Goal: Navigation & Orientation: Find specific page/section

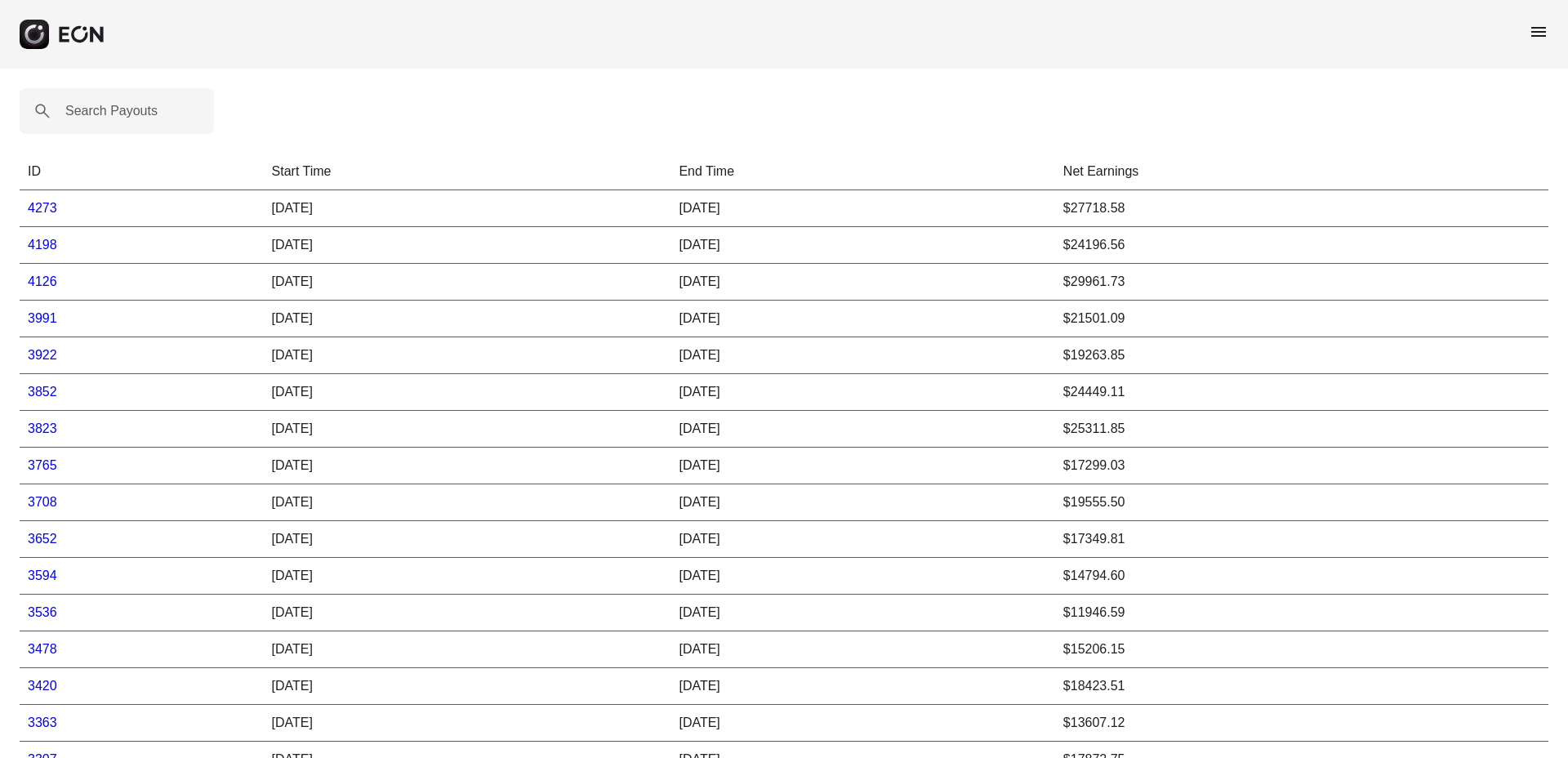
click at [1543, 37] on span "menu" at bounding box center [1539, 32] width 20 height 20
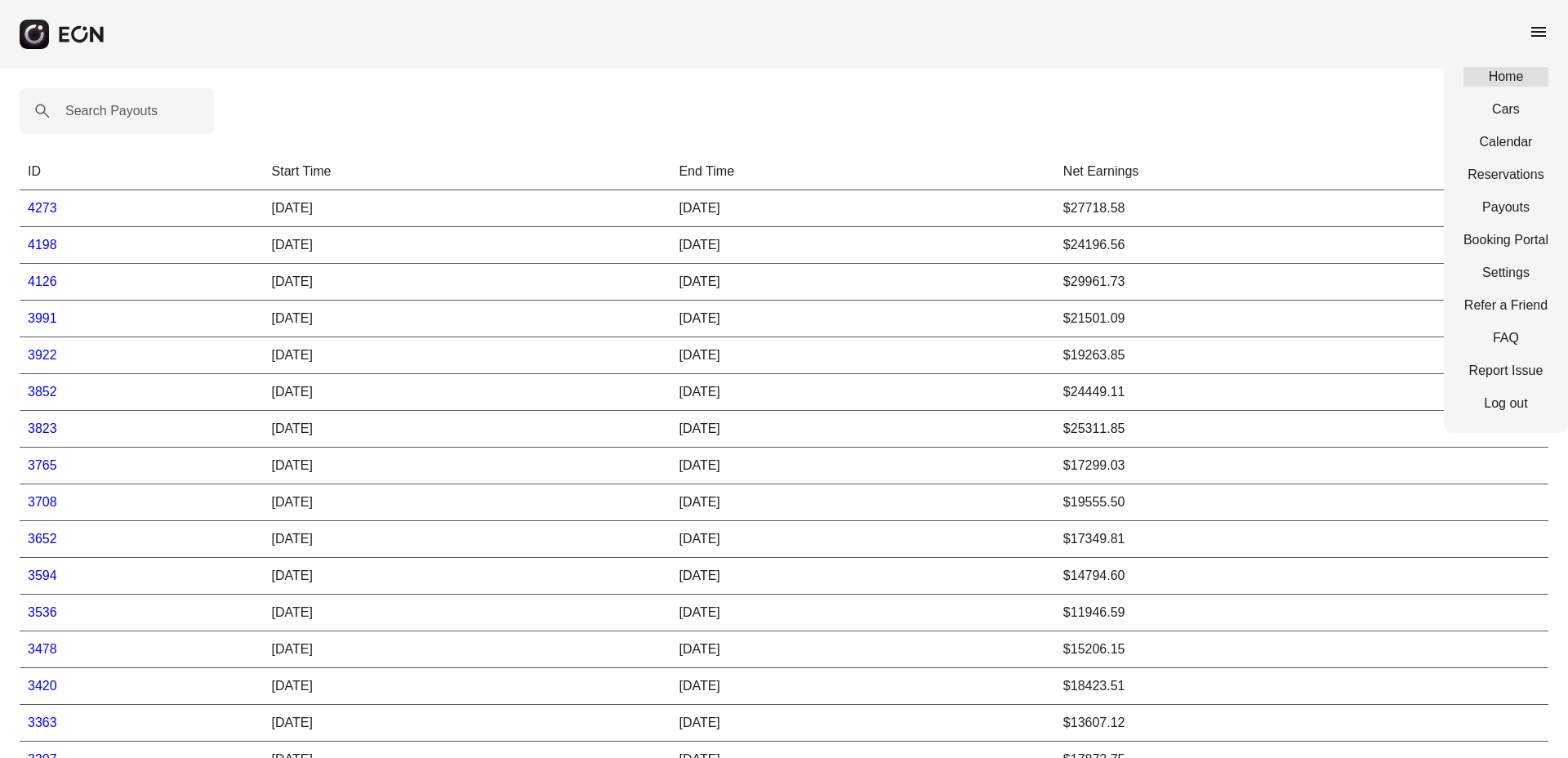
click at [1492, 76] on link "Home" at bounding box center [1505, 77] width 85 height 20
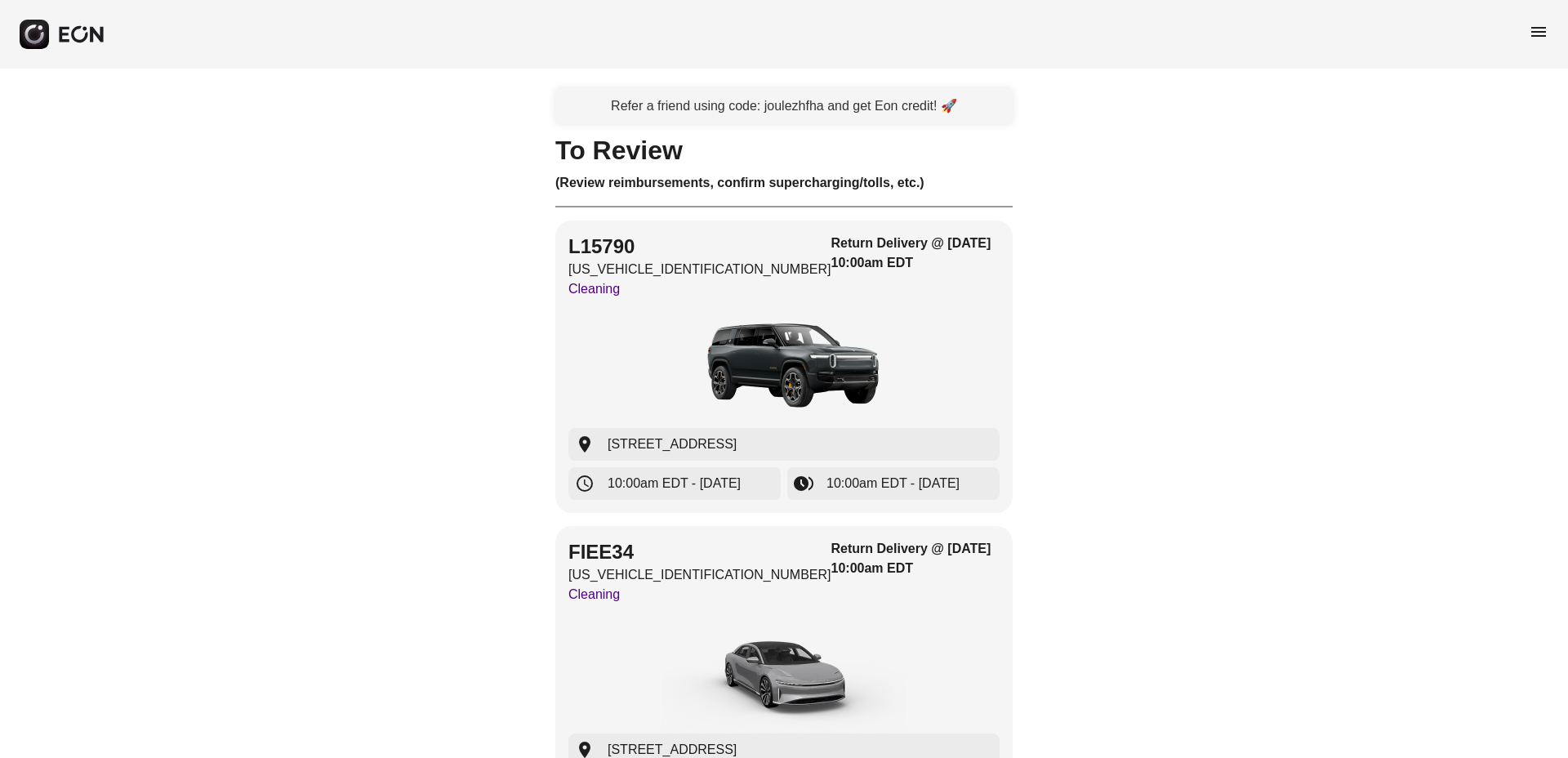
click at [1531, 31] on span "menu" at bounding box center [1539, 32] width 20 height 20
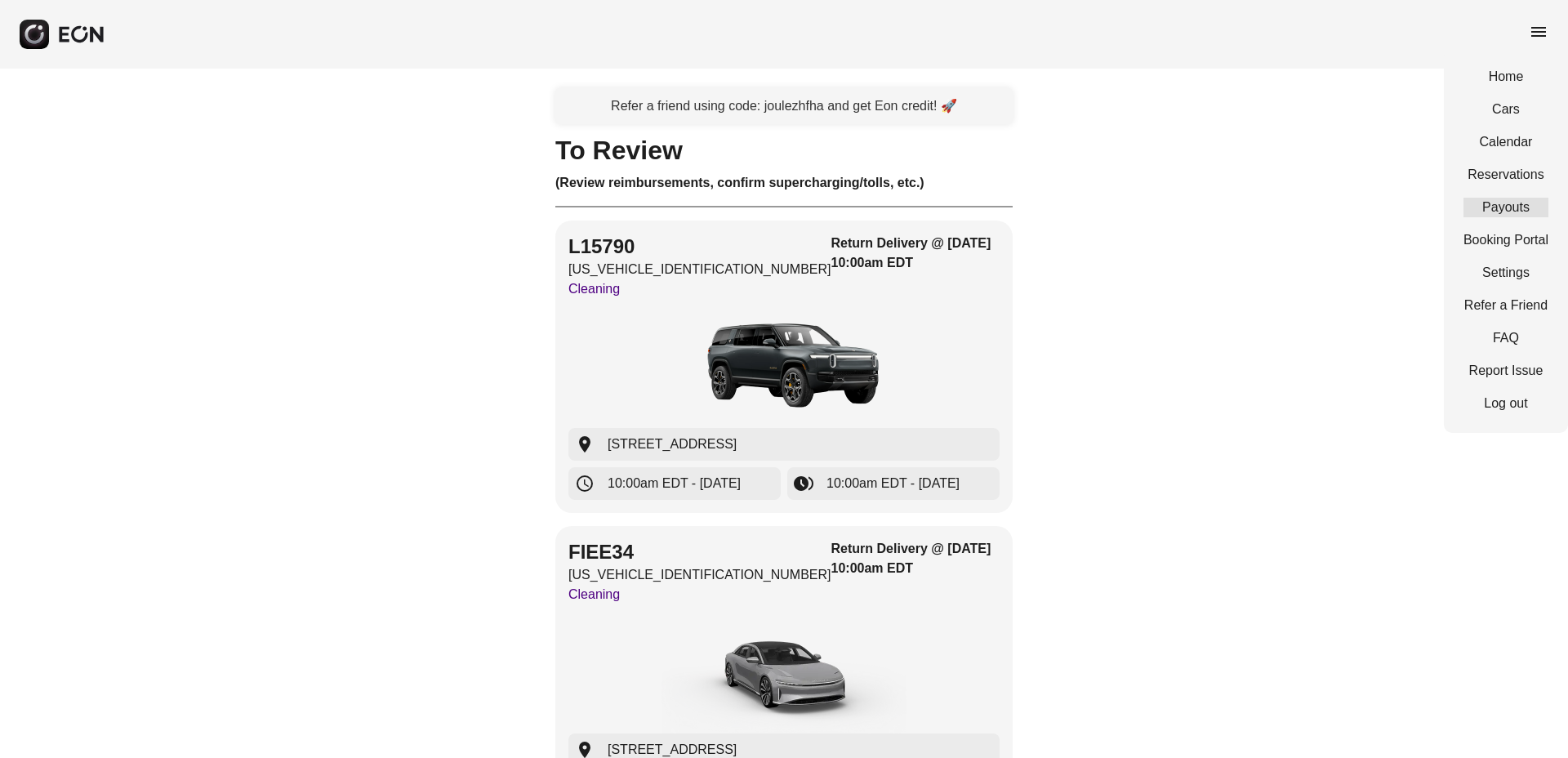
click at [1500, 215] on link "Payouts" at bounding box center [1505, 208] width 85 height 20
